Goal: Transaction & Acquisition: Purchase product/service

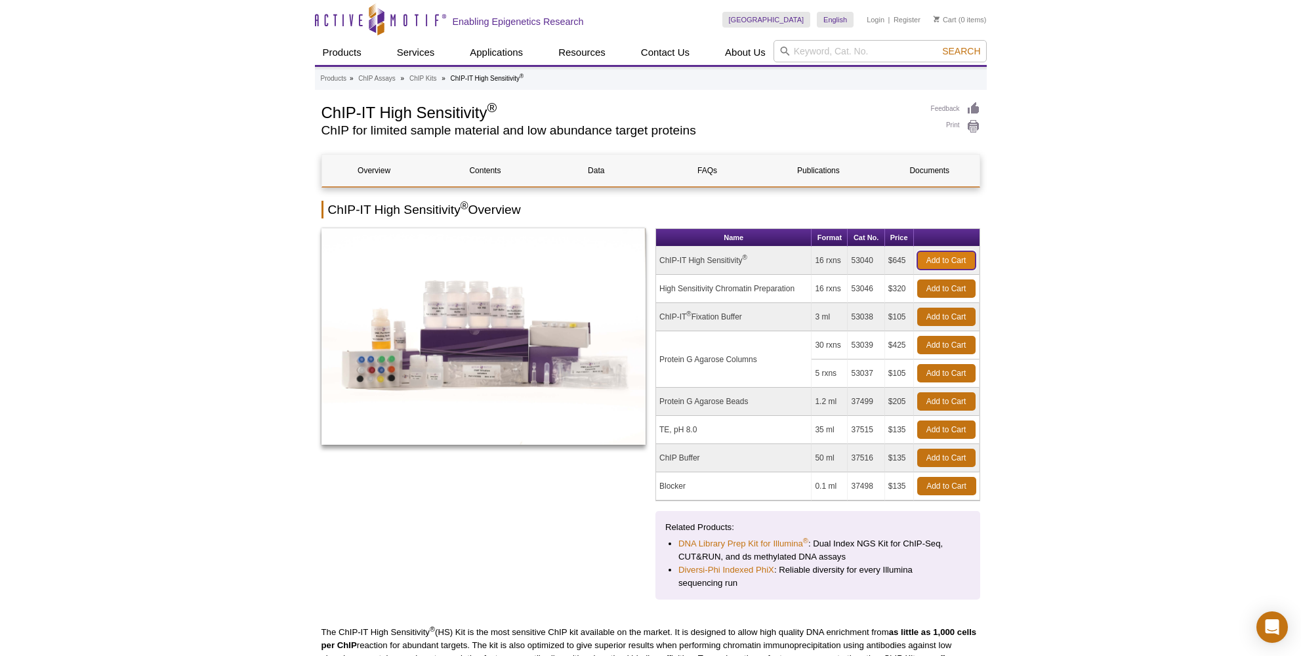
click at [952, 256] on link "Add to Cart" at bounding box center [946, 260] width 58 height 18
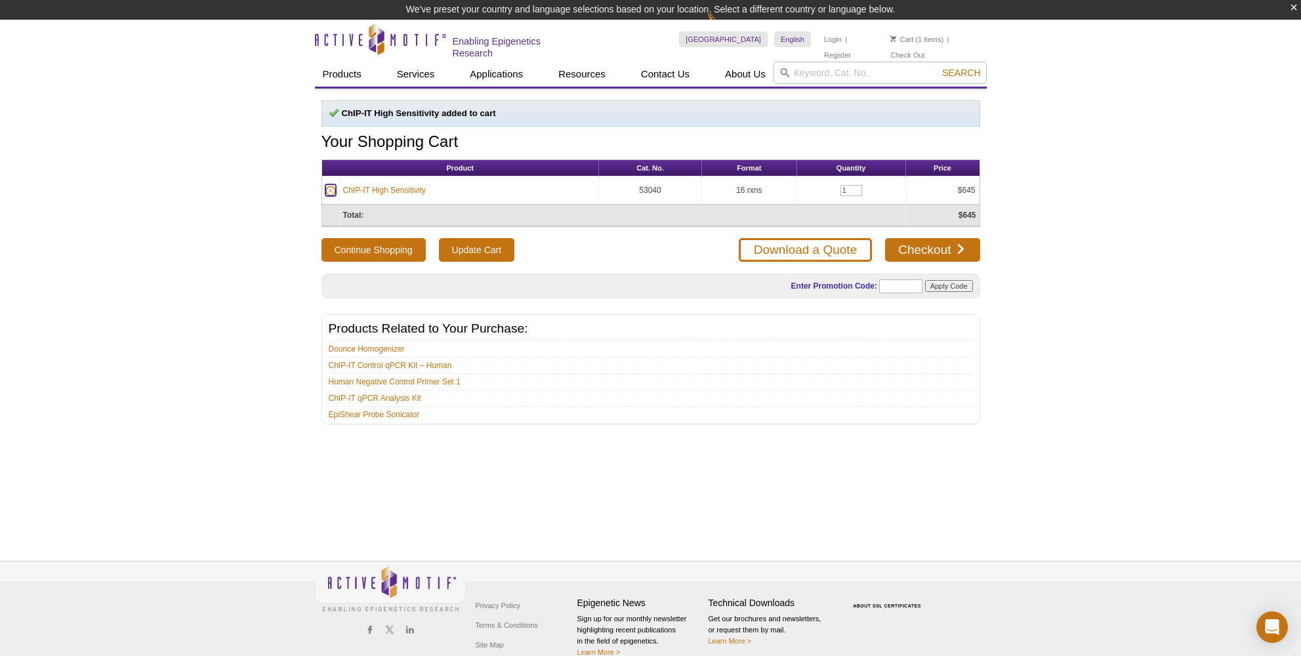
click at [333, 188] on icon at bounding box center [330, 191] width 10 height 10
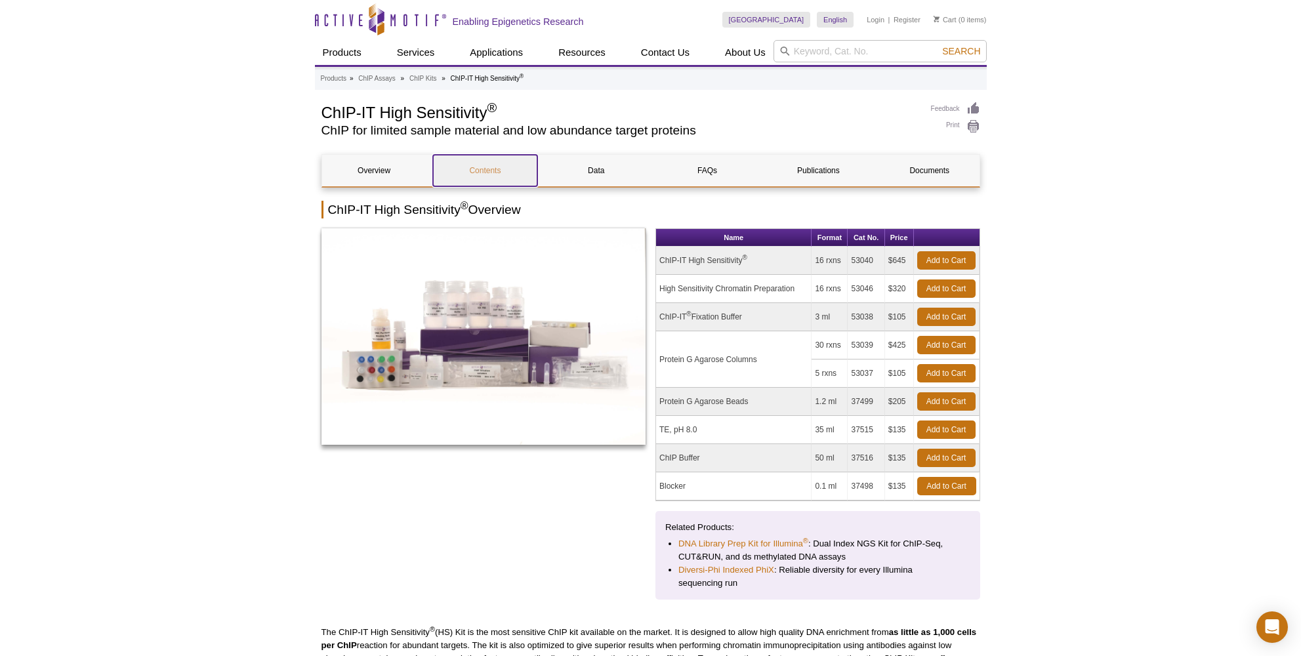
click at [481, 165] on link "Contents" at bounding box center [485, 170] width 104 height 31
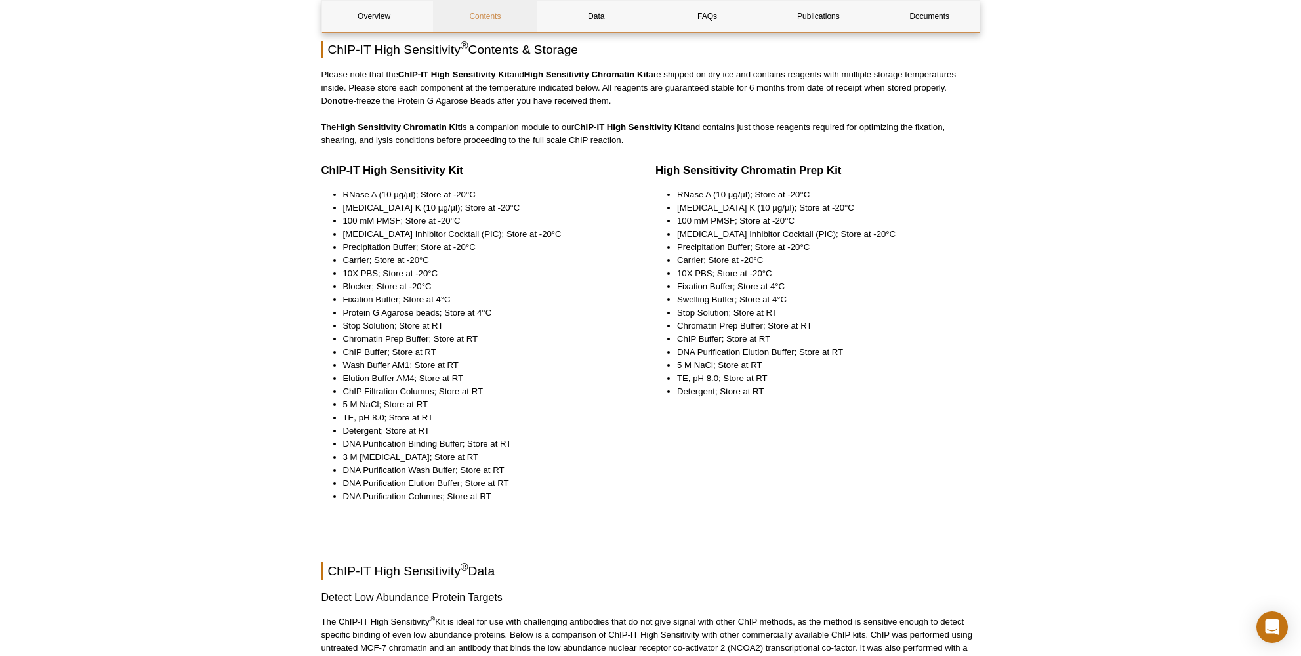
scroll to position [1321, 0]
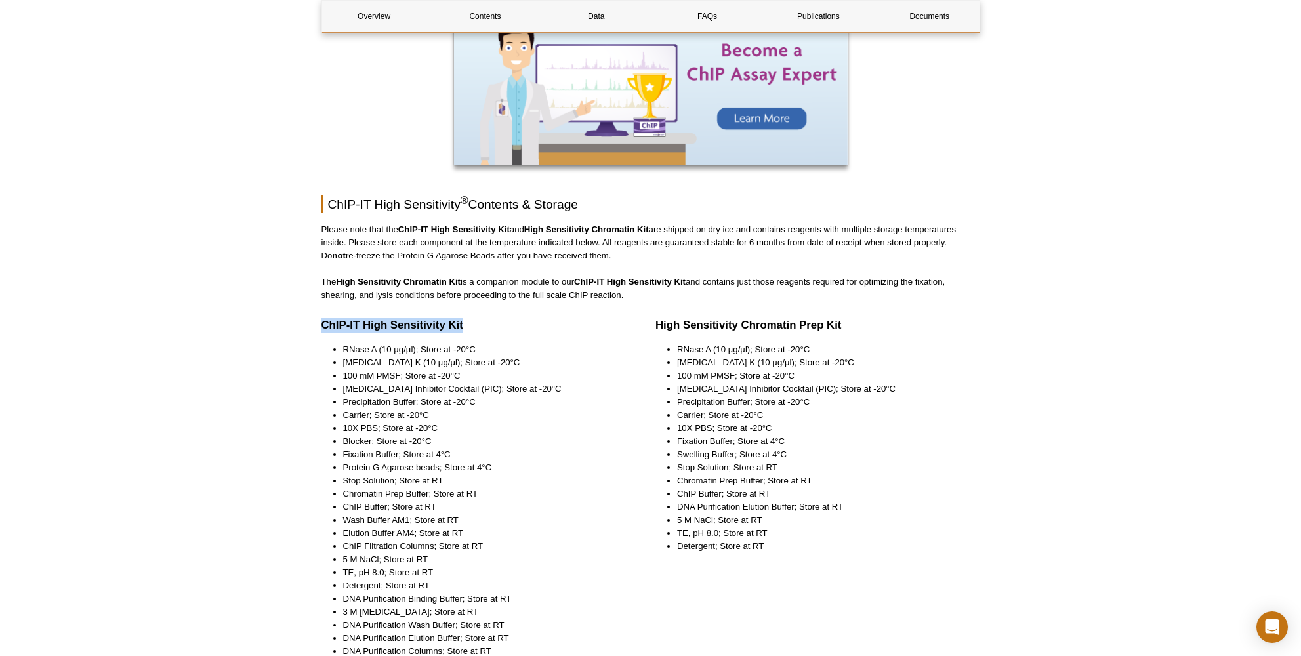
drag, startPoint x: 323, startPoint y: 313, endPoint x: 539, endPoint y: 313, distance: 215.8
click at [539, 317] on h3 "ChIP-IT High Sensitivity Kit" at bounding box center [478, 325] width 315 height 16
click at [679, 223] on p "Please note that the ChIP-IT High Sensitivity Kit and High Sensitivity Chromati…" at bounding box center [650, 242] width 659 height 39
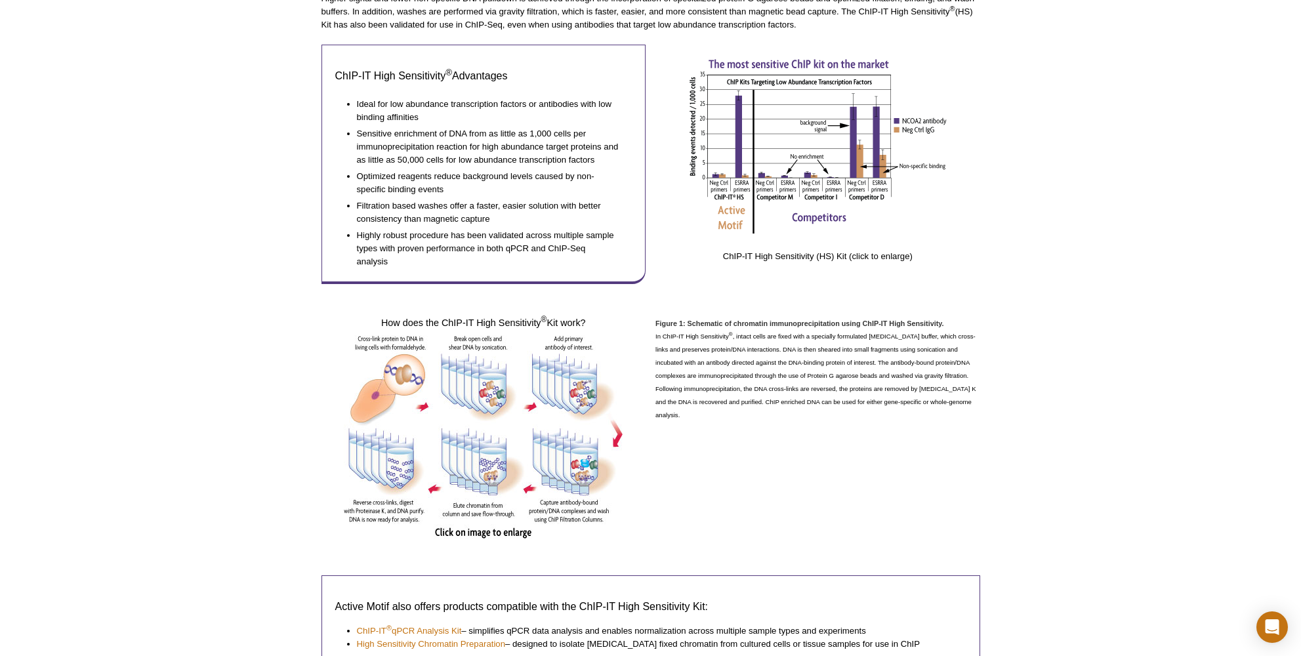
scroll to position [0, 0]
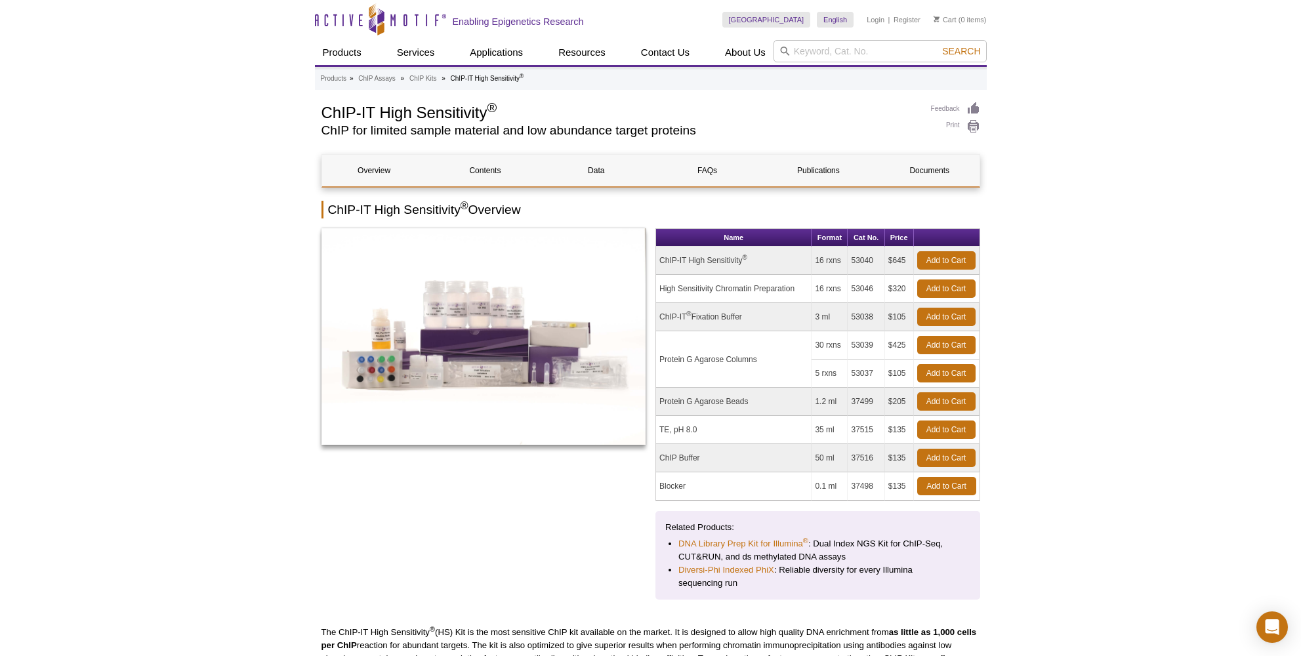
click at [392, 116] on h1 "ChIP-IT High Sensitivity ®" at bounding box center [619, 112] width 596 height 20
drag, startPoint x: 344, startPoint y: 113, endPoint x: 439, endPoint y: 113, distance: 95.1
click at [435, 113] on h1 "ChIP-IT High Sensitivity ®" at bounding box center [619, 112] width 596 height 20
click at [458, 112] on h1 "ChIP-IT High Sensitivity ®" at bounding box center [619, 112] width 596 height 20
click at [470, 112] on h1 "ChIP-IT High Sensitivity ®" at bounding box center [619, 112] width 596 height 20
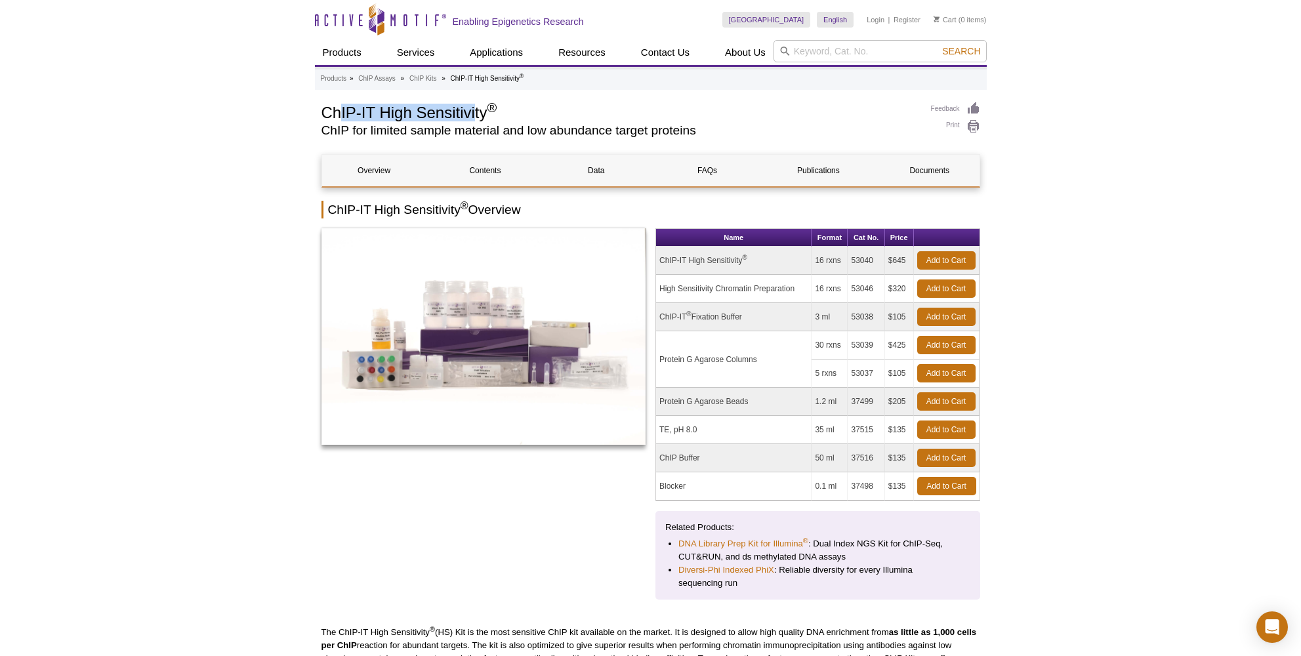
drag, startPoint x: 475, startPoint y: 113, endPoint x: 338, endPoint y: 114, distance: 137.1
click at [338, 114] on h1 "ChIP-IT High Sensitivity ®" at bounding box center [619, 112] width 596 height 20
drag, startPoint x: 338, startPoint y: 131, endPoint x: 683, endPoint y: 131, distance: 345.7
click at [679, 129] on h2 "ChIP for limited sample material and low abundance target proteins" at bounding box center [619, 131] width 596 height 12
click at [686, 133] on h2 "ChIP for limited sample material and low abundance target proteins" at bounding box center [619, 131] width 596 height 12
